Goal: Information Seeking & Learning: Check status

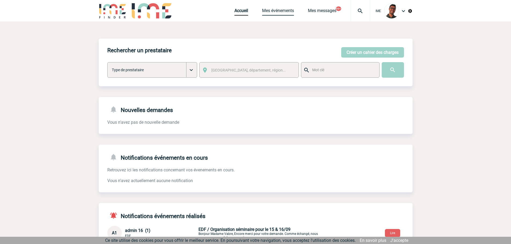
click at [280, 10] on link "Mes événements" at bounding box center [278, 12] width 32 height 8
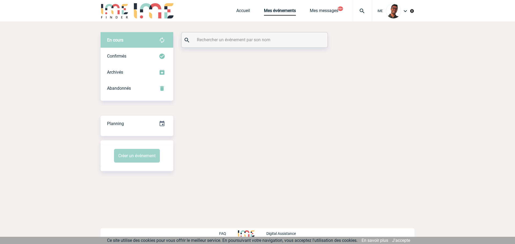
click at [248, 37] on input "text" at bounding box center [254, 40] width 119 height 8
click at [145, 54] on div "Confirmés" at bounding box center [137, 56] width 73 height 16
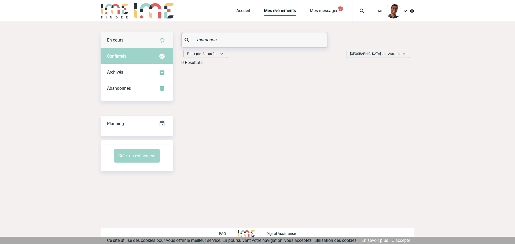
click at [147, 45] on div "En cours" at bounding box center [137, 40] width 73 height 16
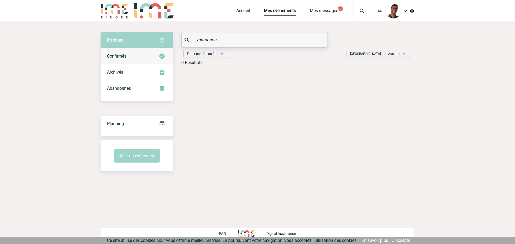
click at [144, 54] on div "Confirmés" at bounding box center [137, 56] width 73 height 16
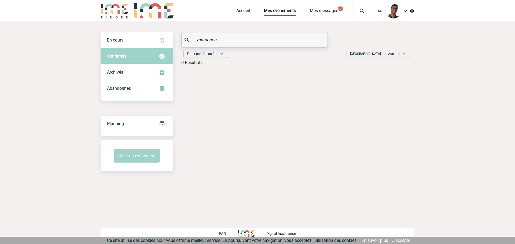
drag, startPoint x: 226, startPoint y: 39, endPoint x: 182, endPoint y: 34, distance: 44.2
click at [182, 34] on div "marandon" at bounding box center [254, 39] width 146 height 15
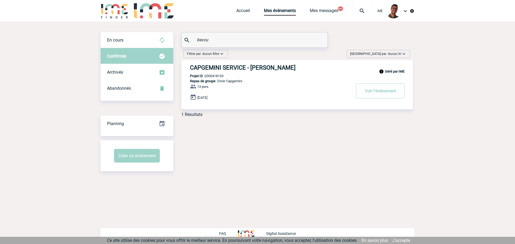
click at [146, 50] on div "Confirmés" at bounding box center [137, 56] width 73 height 16
click at [147, 47] on div "En cours" at bounding box center [137, 40] width 73 height 16
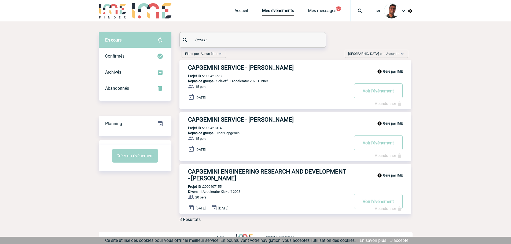
drag, startPoint x: 212, startPoint y: 40, endPoint x: 194, endPoint y: 42, distance: 17.6
click at [194, 42] on input "beccu" at bounding box center [253, 40] width 119 height 8
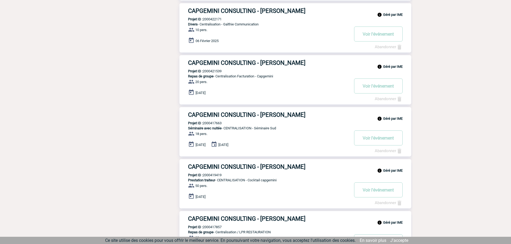
scroll to position [268, 0]
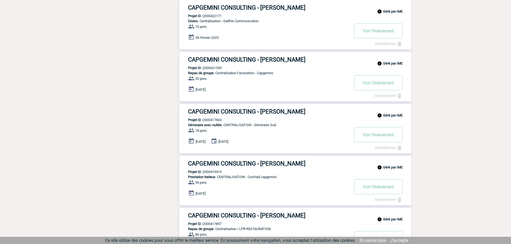
type input "rasovic"
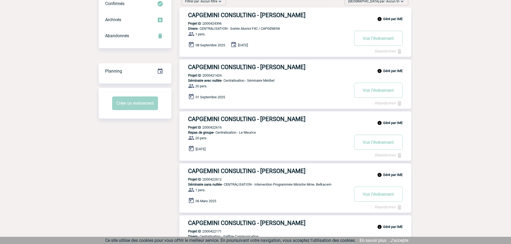
scroll to position [0, 0]
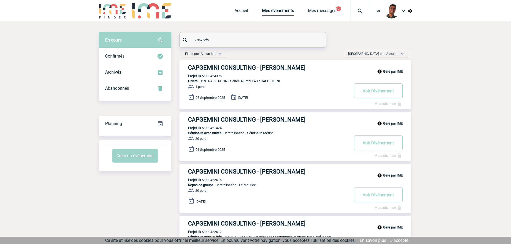
click at [404, 8] on img at bounding box center [403, 11] width 6 height 6
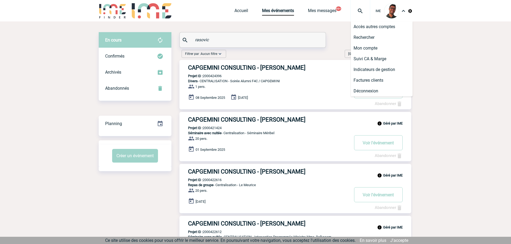
click at [404, 8] on img at bounding box center [403, 11] width 6 height 6
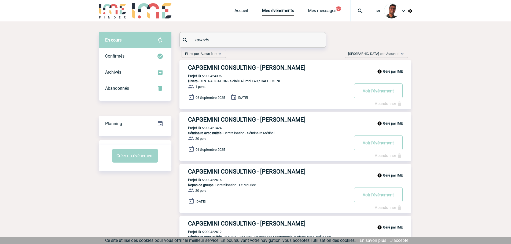
click at [355, 10] on img at bounding box center [359, 11] width 19 height 6
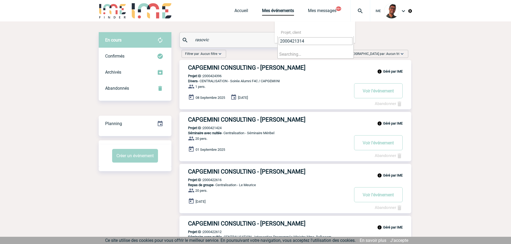
type input "2000421314"
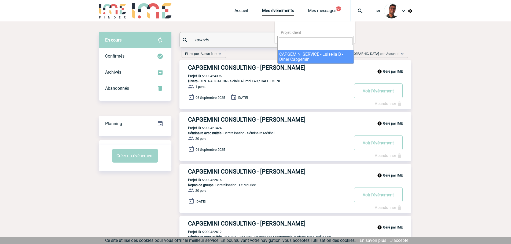
select select "20815"
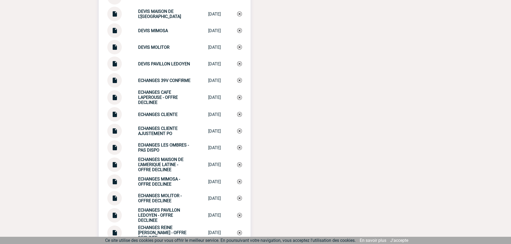
scroll to position [670, 0]
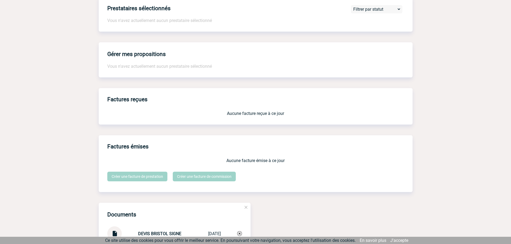
scroll to position [482, 0]
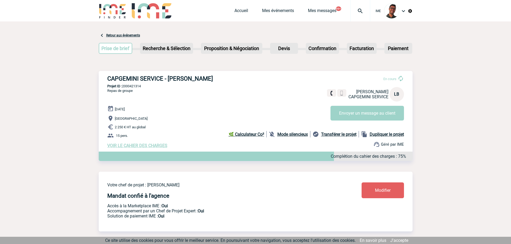
click at [133, 85] on p "Projet ID : 2000421314" at bounding box center [256, 86] width 314 height 4
click at [147, 87] on p "Projet ID : 2000421314" at bounding box center [256, 86] width 314 height 4
click at [138, 86] on p "Projet ID : 2000421314" at bounding box center [256, 86] width 314 height 4
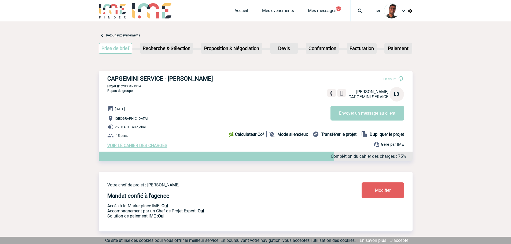
copy p "2000421314"
click at [233, 90] on div "CAPGEMINI SERVICE - Luisella BECCU En cours Luisella BECCU CAPGEMINI SERVICE LB…" at bounding box center [256, 111] width 314 height 81
click at [277, 14] on link "Mes événements" at bounding box center [278, 12] width 32 height 8
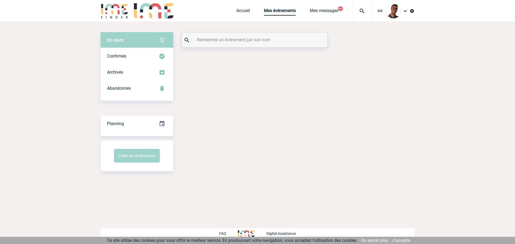
click at [231, 44] on div at bounding box center [254, 39] width 146 height 15
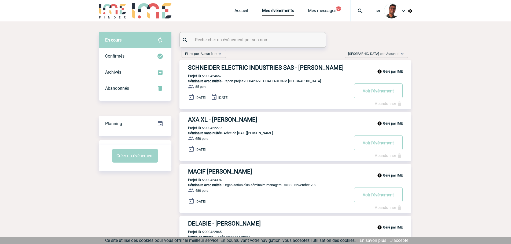
click at [231, 41] on input "text" at bounding box center [253, 40] width 119 height 8
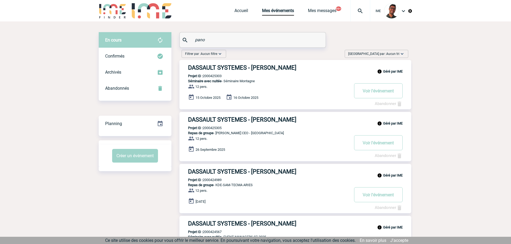
type input "pano"
drag, startPoint x: 230, startPoint y: 114, endPoint x: 211, endPoint y: 118, distance: 19.6
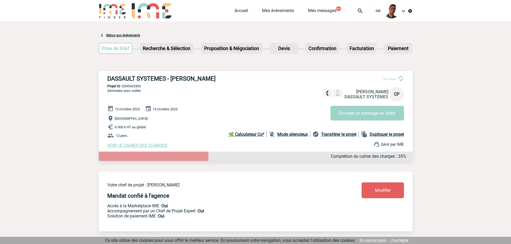
click at [136, 87] on p "Projet ID : 2000425303" at bounding box center [256, 86] width 314 height 4
copy p "2000425303"
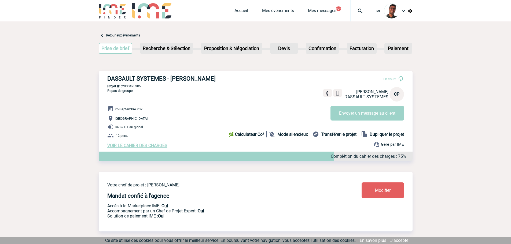
click at [132, 88] on p "Projet ID : 2000425305" at bounding box center [256, 86] width 314 height 4
copy p "2000425305"
click at [272, 9] on link "Mes événements" at bounding box center [278, 12] width 32 height 8
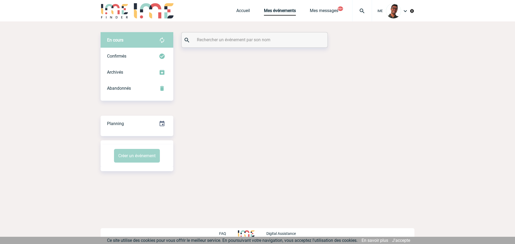
click at [228, 39] on input "text" at bounding box center [254, 40] width 119 height 8
type input "vaugeois"
click at [150, 48] on div "Confirmés" at bounding box center [137, 56] width 73 height 16
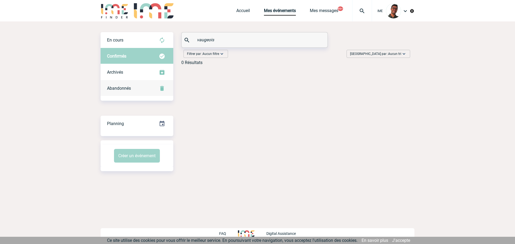
click at [140, 88] on div "Abandonnés" at bounding box center [137, 88] width 73 height 16
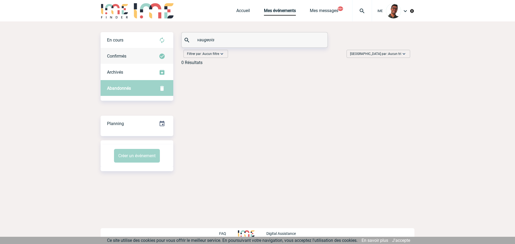
click at [143, 59] on div "Confirmés" at bounding box center [137, 56] width 73 height 16
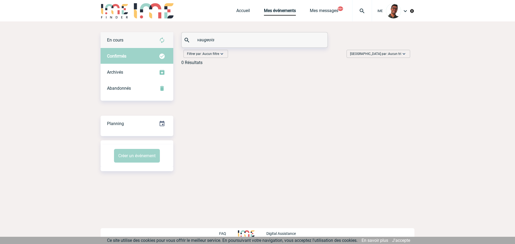
click at [147, 45] on div "En cours" at bounding box center [137, 40] width 73 height 16
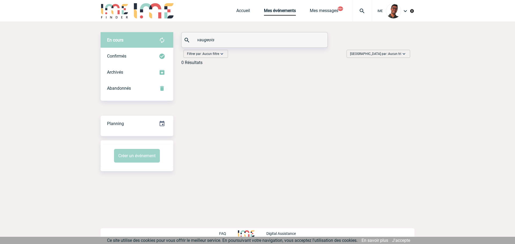
drag, startPoint x: 210, startPoint y: 38, endPoint x: 183, endPoint y: 39, distance: 27.1
click at [183, 39] on div "vaugeois" at bounding box center [254, 39] width 146 height 15
